Goal: Transaction & Acquisition: Purchase product/service

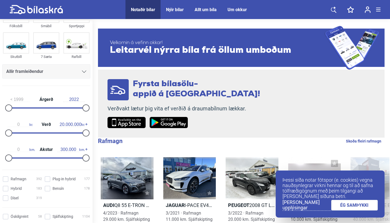
scroll to position [30, 0]
type input "1.800.000"
drag, startPoint x: 85, startPoint y: 134, endPoint x: 17, endPoint y: 134, distance: 68.6
click at [17, 134] on div at bounding box center [15, 132] width 7 height 7
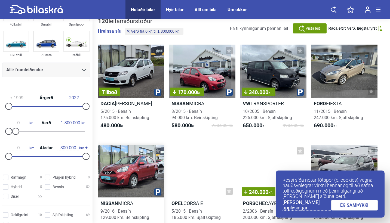
scroll to position [29, 0]
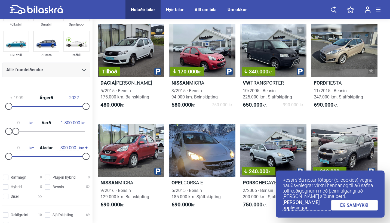
click at [367, 207] on link "ÉG SAMÞYKKI" at bounding box center [354, 205] width 47 height 11
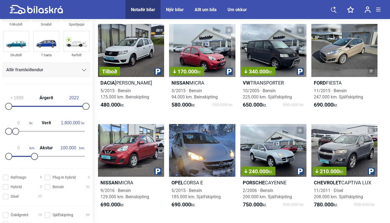
drag, startPoint x: 83, startPoint y: 157, endPoint x: 33, endPoint y: 157, distance: 49.5
click at [33, 157] on div at bounding box center [34, 156] width 7 height 7
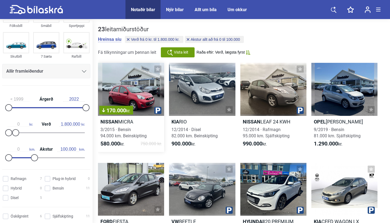
type input "300.000"
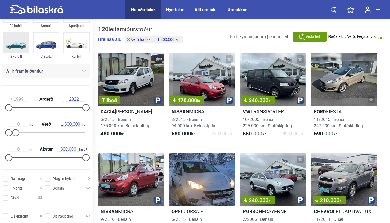
click at [16, 42] on img at bounding box center [16, 43] width 25 height 20
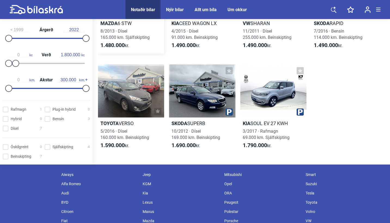
scroll to position [209, 0]
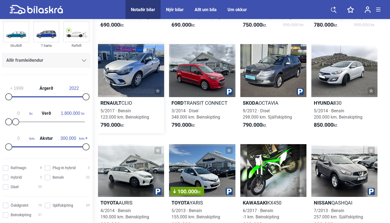
scroll to position [172, 0]
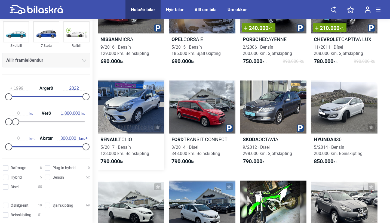
type input "20.000.000"
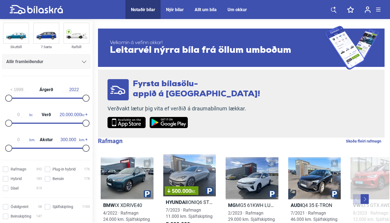
scroll to position [0, 0]
